Goal: Book appointment/travel/reservation

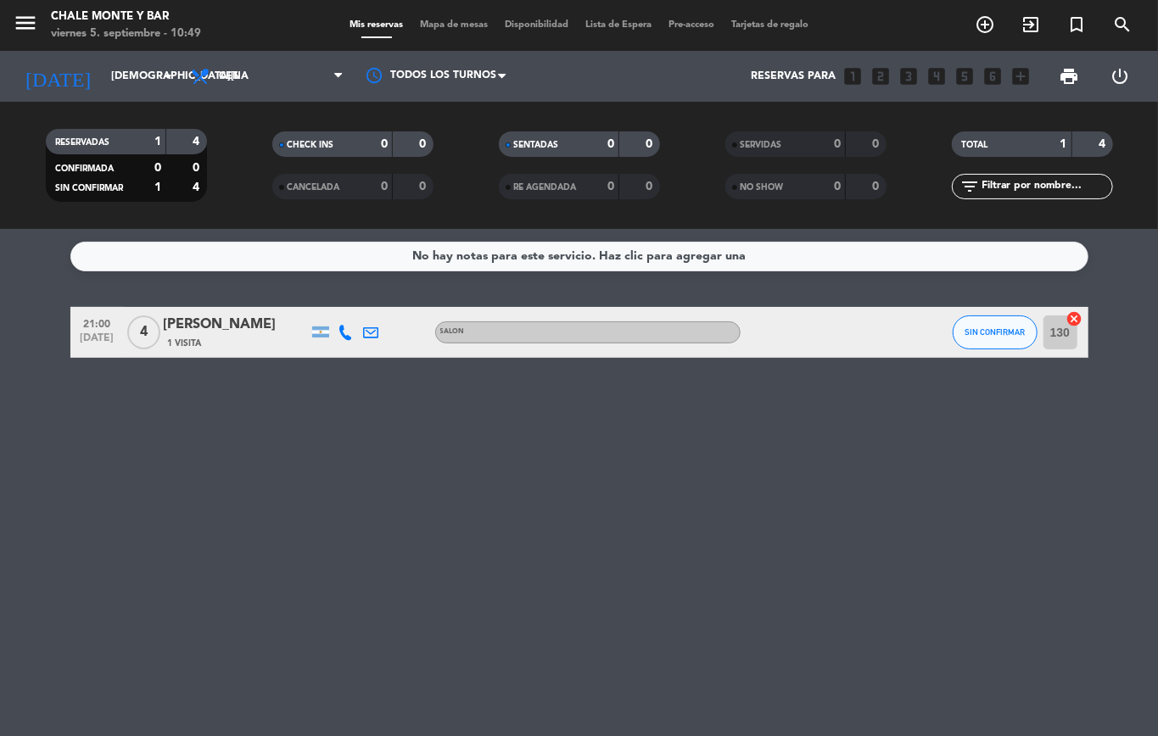
click at [146, 80] on input "[DEMOGRAPHIC_DATA][DATE]" at bounding box center [174, 76] width 143 height 29
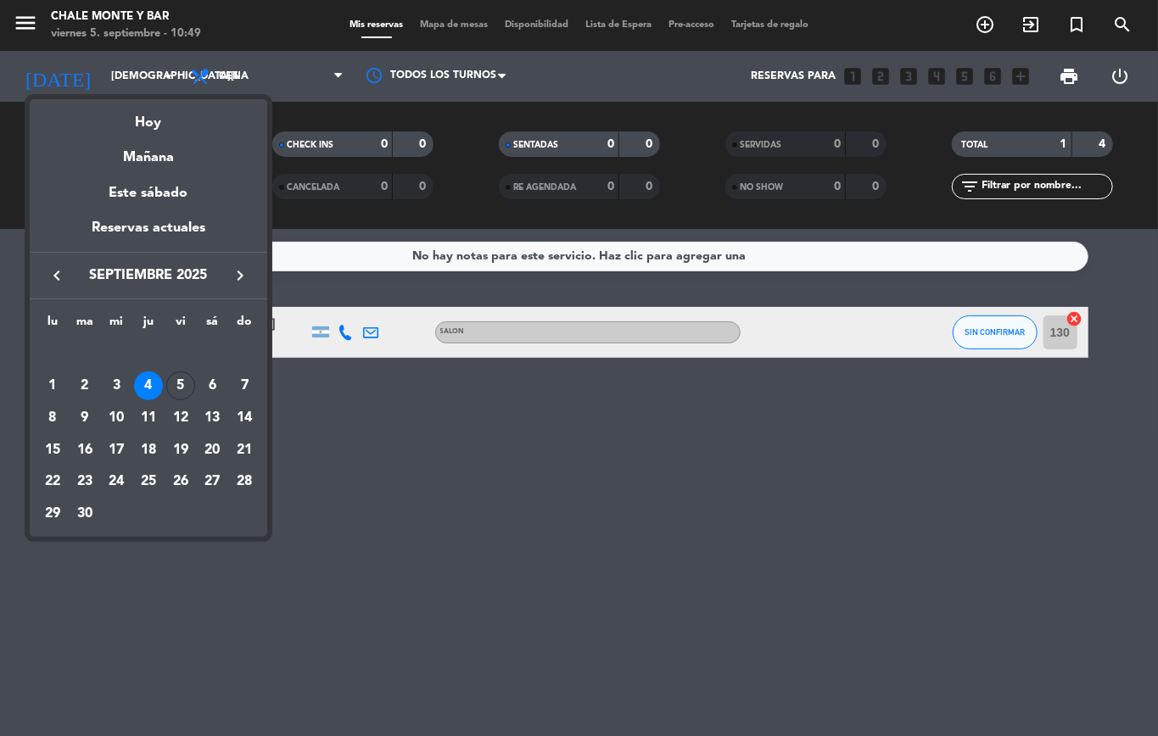
click at [176, 377] on div "5" at bounding box center [180, 385] width 29 height 29
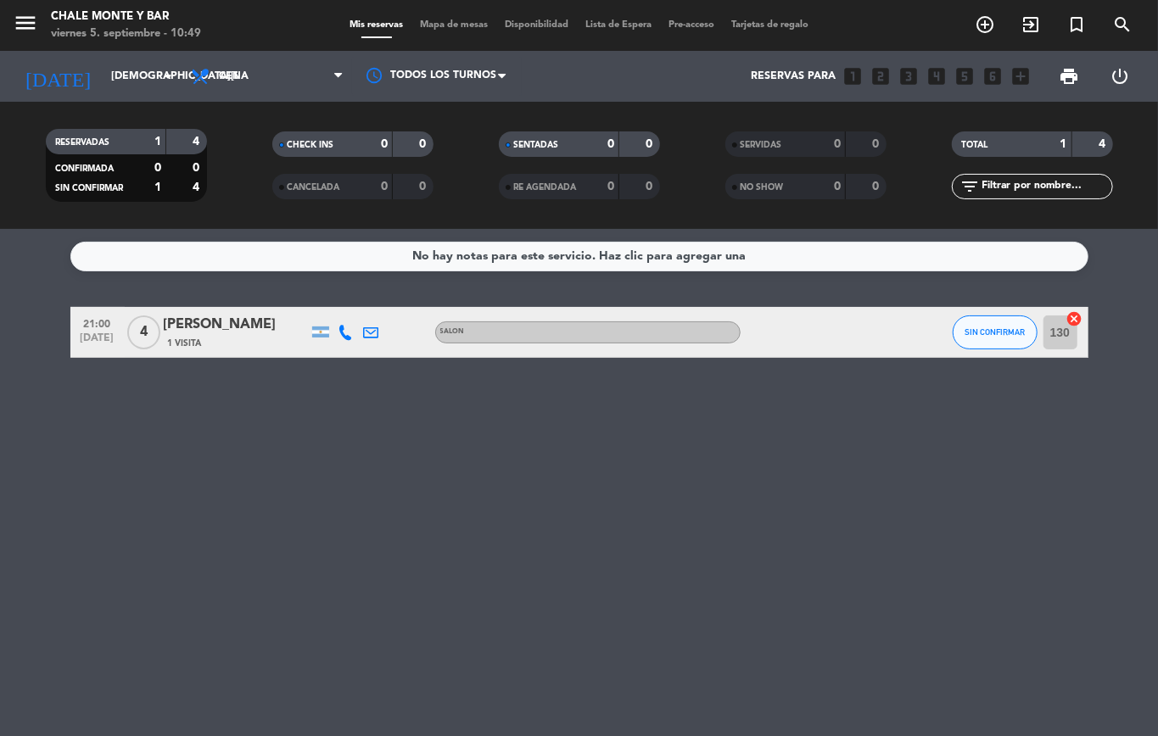
type input "[DATE]"
click at [256, 89] on span "Cena" at bounding box center [267, 76] width 170 height 37
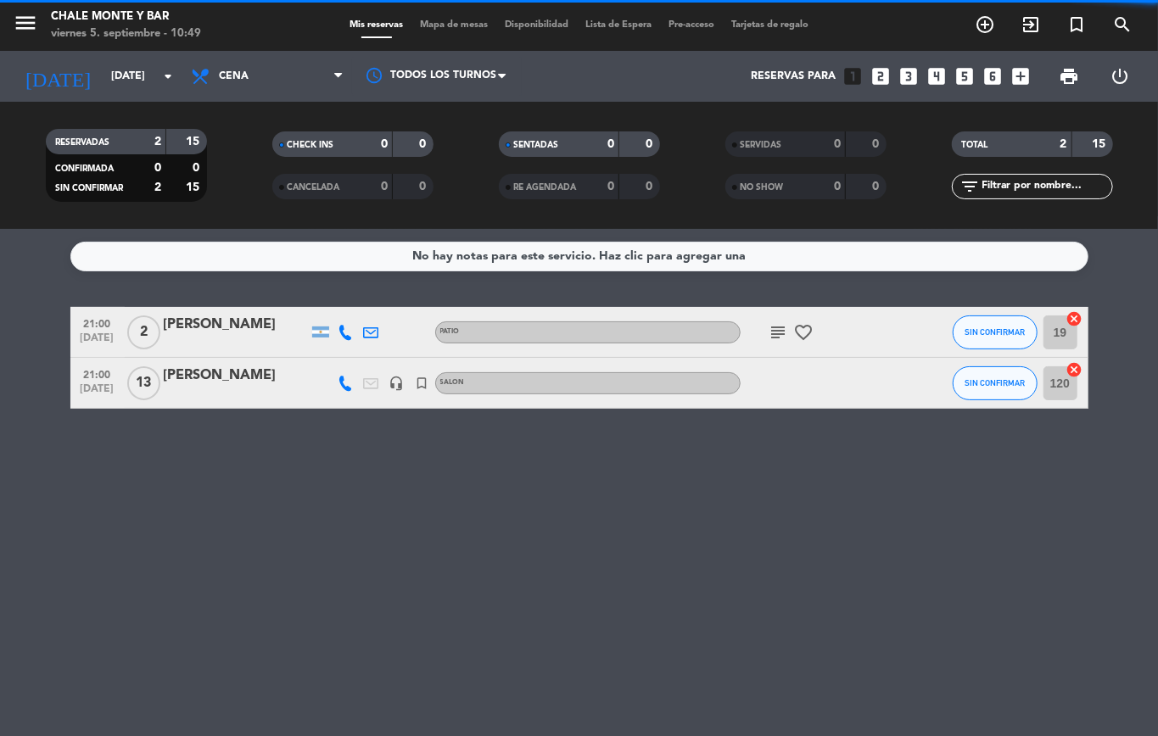
click at [248, 151] on filter-checkbox "CHECK INS 0 0" at bounding box center [352, 143] width 226 height 25
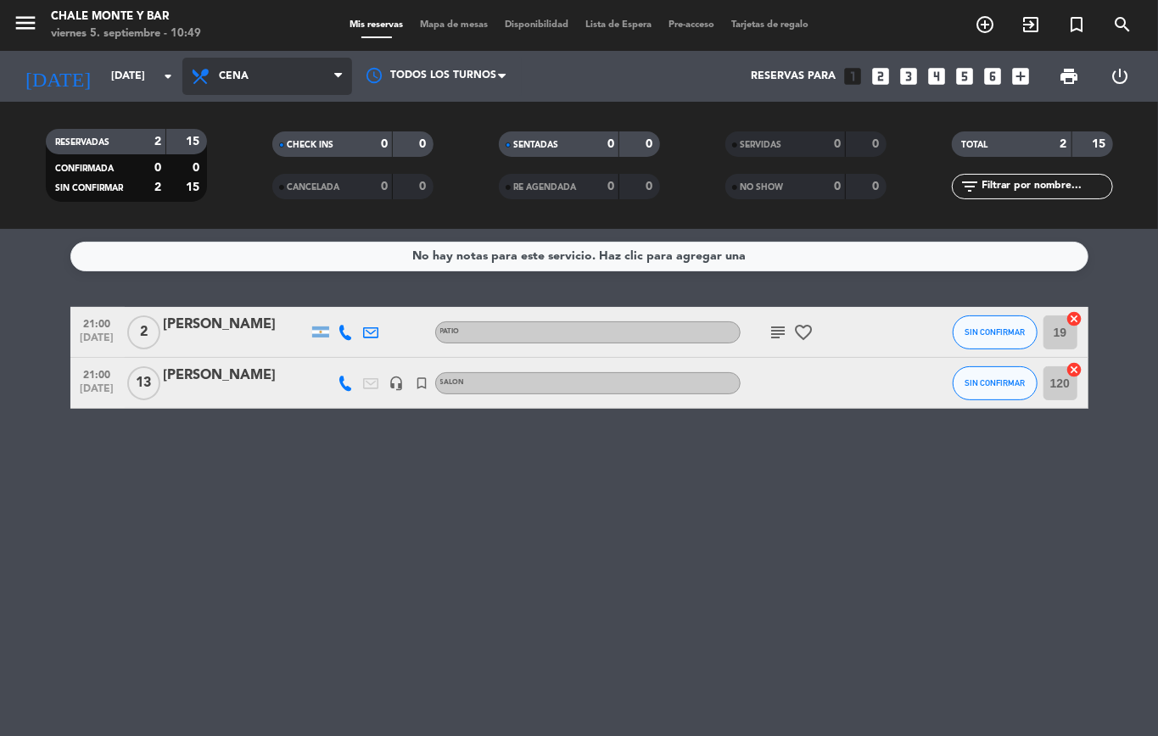
click at [254, 76] on span "Cena" at bounding box center [267, 76] width 170 height 37
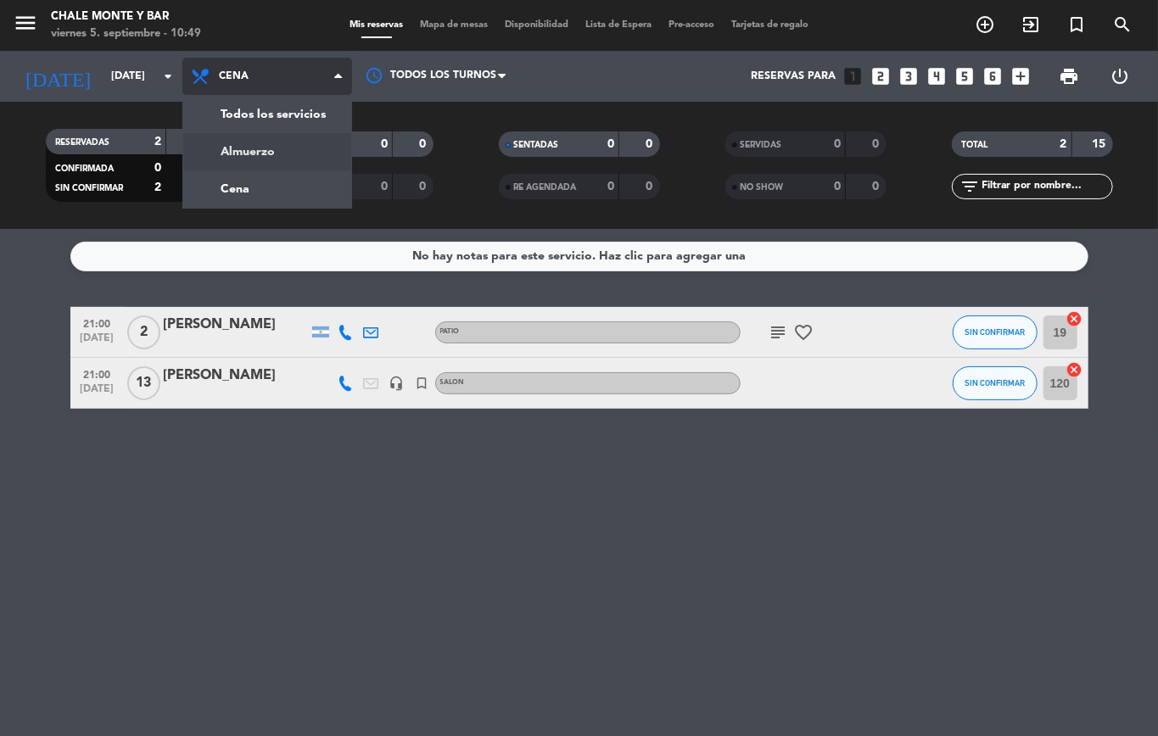
click at [251, 163] on div "menu Chale Monte y Bar [DATE] 5. septiembre - 10:49 Mis reservas Mapa de mesas …" at bounding box center [579, 114] width 1158 height 229
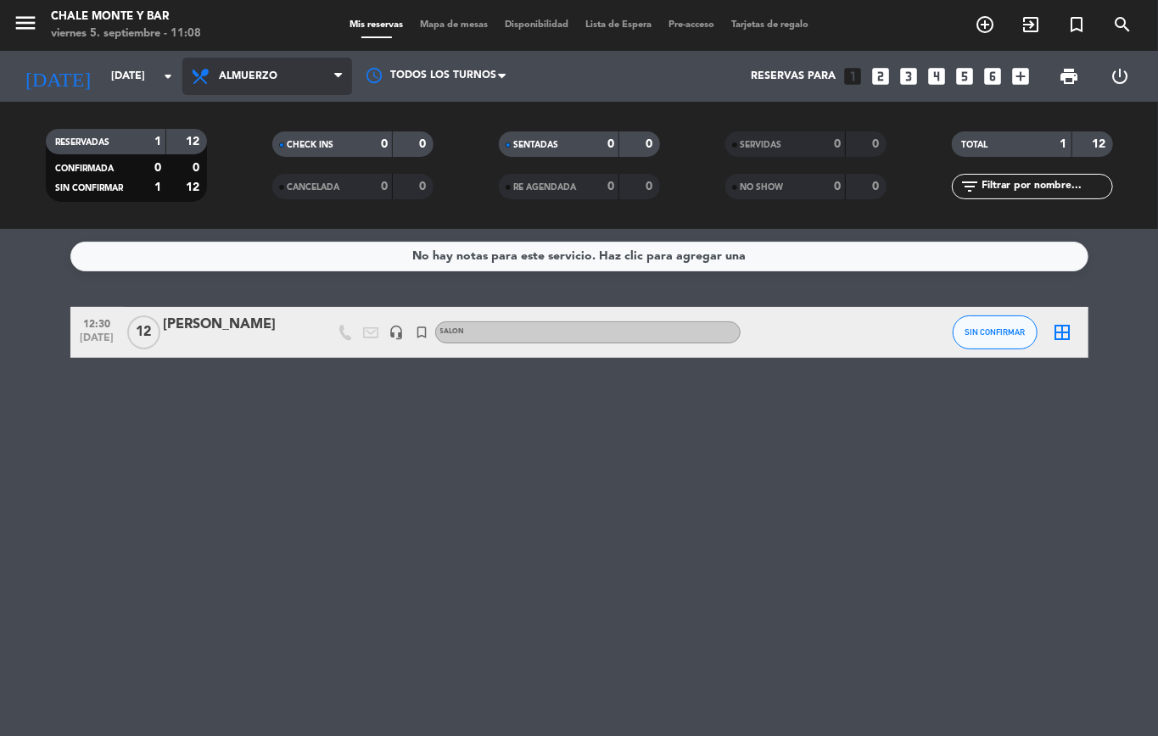
click at [219, 70] on span "Almuerzo" at bounding box center [267, 76] width 170 height 37
click at [235, 181] on div "menu Chale Monte y Bar [DATE] 5. septiembre - 11:08 Mis reservas Mapa de mesas …" at bounding box center [579, 114] width 1158 height 229
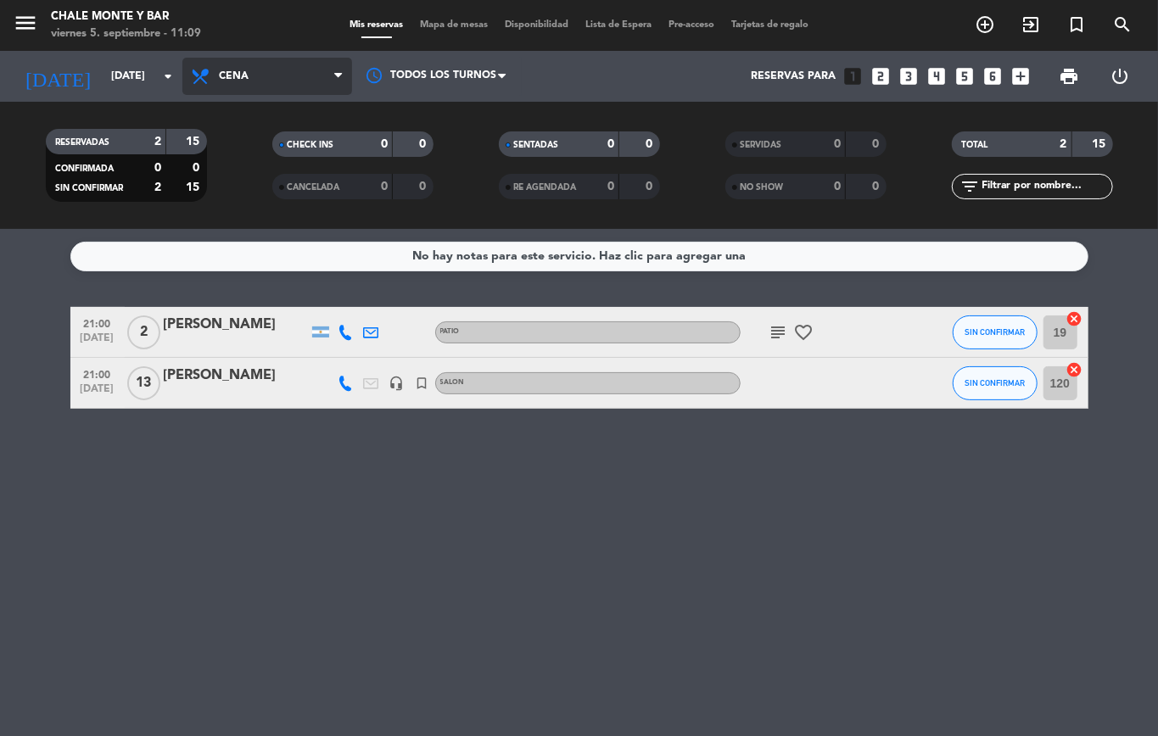
click at [236, 71] on span "Cena" at bounding box center [234, 76] width 30 height 12
click at [249, 139] on div "menu Chale Monte y Bar [DATE] 5. septiembre - 11:09 Mis reservas Mapa de mesas …" at bounding box center [579, 114] width 1158 height 229
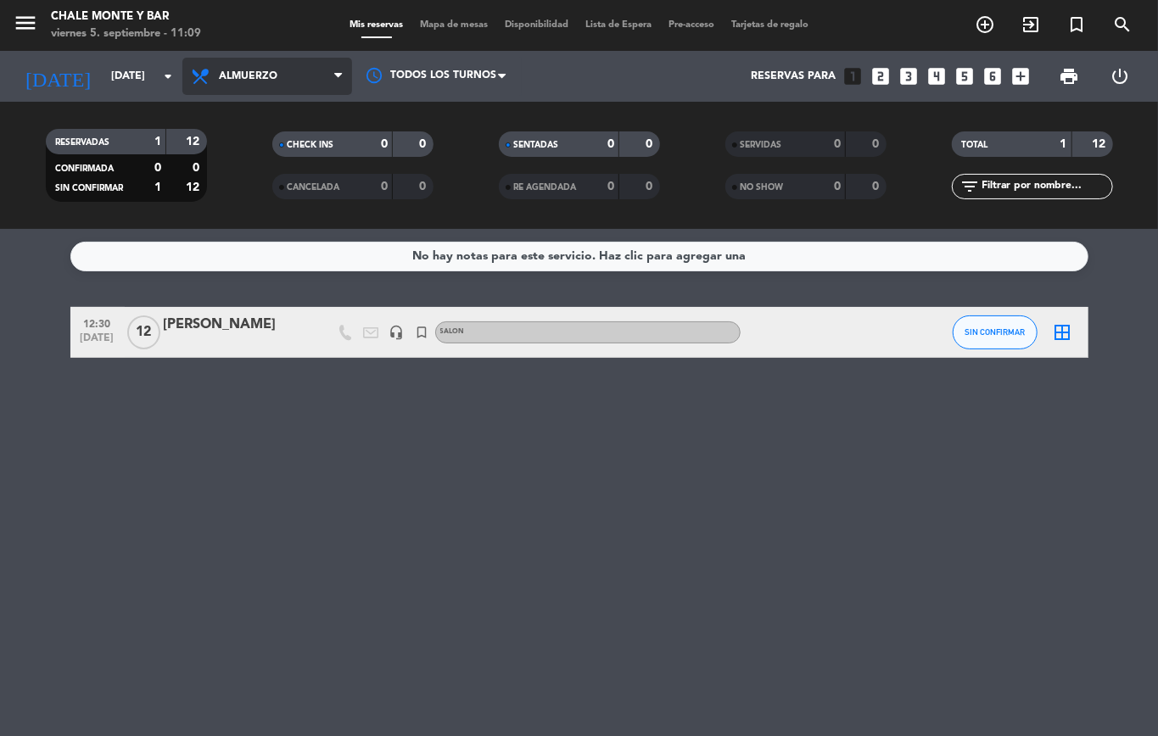
click at [232, 71] on span "Almuerzo" at bounding box center [248, 76] width 59 height 12
click at [253, 171] on div "menu Chale Monte y Bar [DATE] 5. septiembre - 11:09 Mis reservas Mapa de mesas …" at bounding box center [579, 114] width 1158 height 229
